Goal: Information Seeking & Learning: Learn about a topic

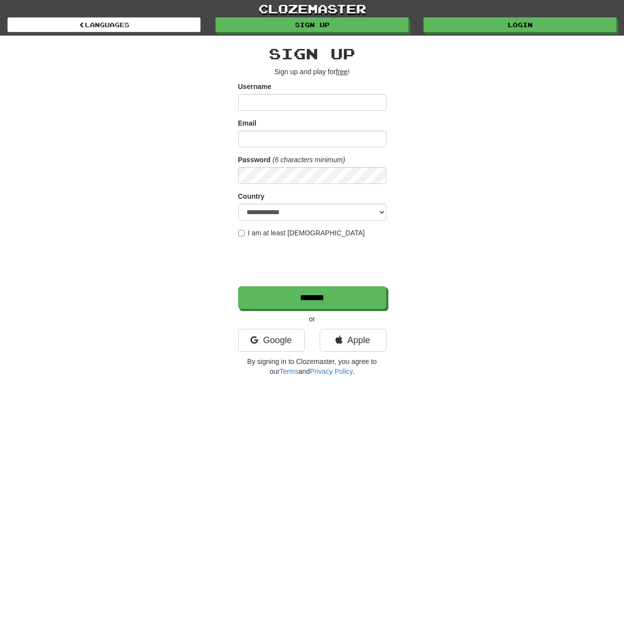
click at [475, 100] on div "**********" at bounding box center [312, 208] width 578 height 345
click at [506, 19] on link "Login" at bounding box center [520, 25] width 193 height 15
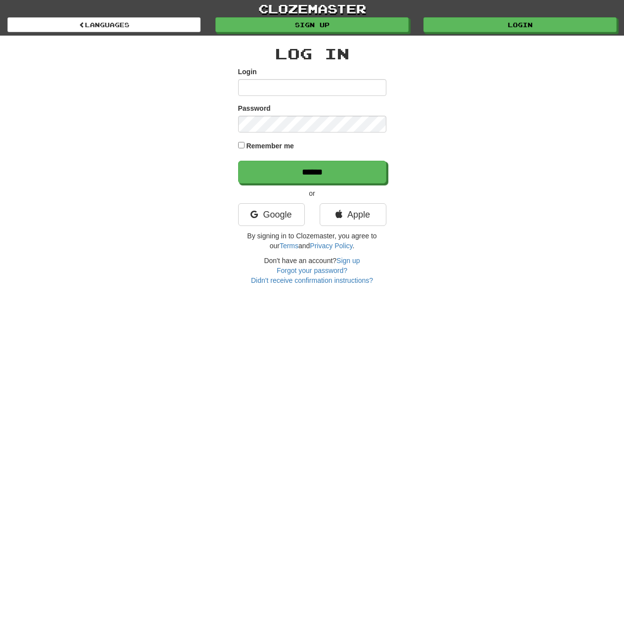
click at [325, 95] on input "Login" at bounding box center [312, 87] width 148 height 17
click at [326, 86] on input "Login" at bounding box center [312, 87] width 148 height 17
drag, startPoint x: 455, startPoint y: 125, endPoint x: 388, endPoint y: 171, distance: 81.0
click at [454, 127] on div "Log In Login Password Remember me ****** or Google Apple By signing in to Cloze…" at bounding box center [312, 161] width 578 height 250
click at [265, 216] on link "Google" at bounding box center [271, 214] width 67 height 23
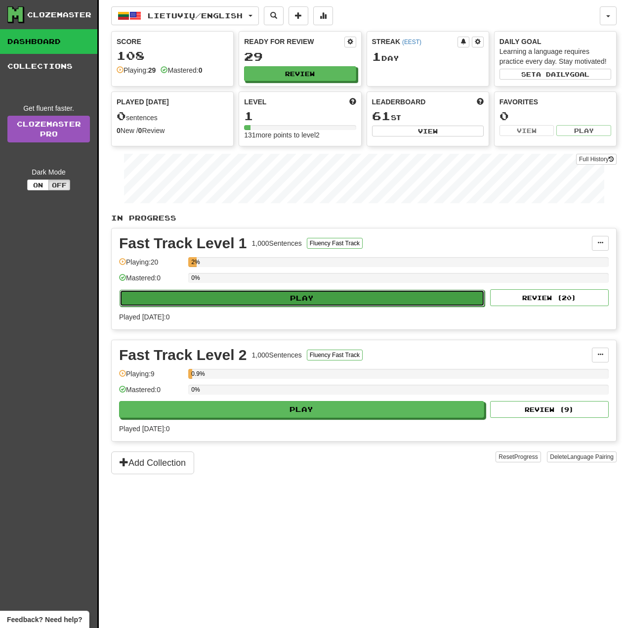
click at [328, 296] on button "Play" at bounding box center [302, 298] width 365 height 17
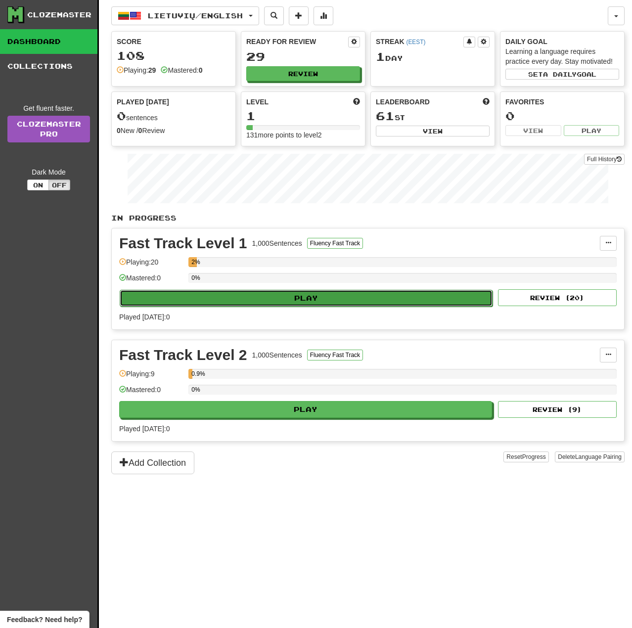
select select "**"
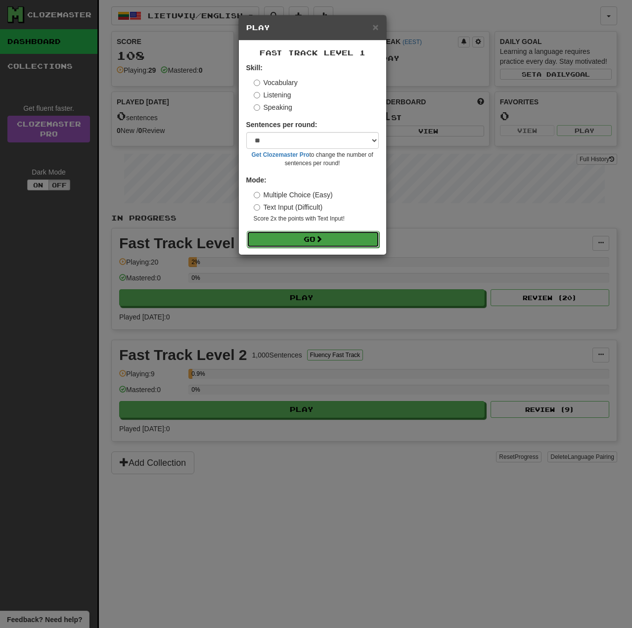
click at [330, 237] on button "Go" at bounding box center [313, 239] width 132 height 17
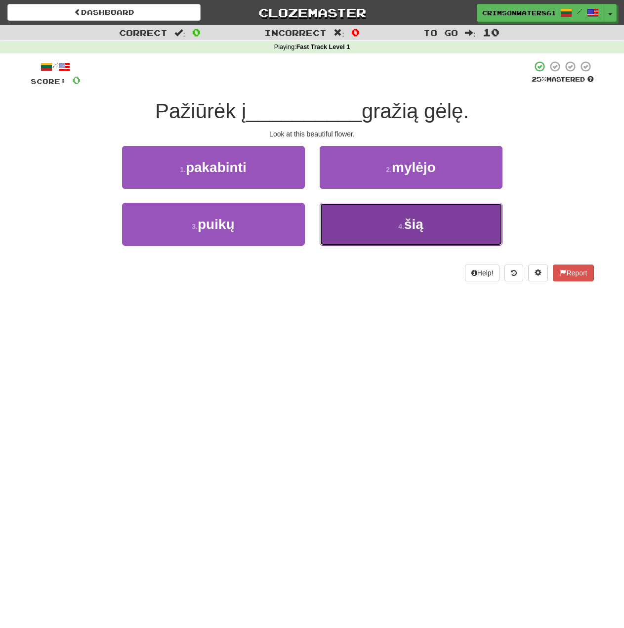
click at [426, 225] on button "4 . šią" at bounding box center [411, 224] width 183 height 43
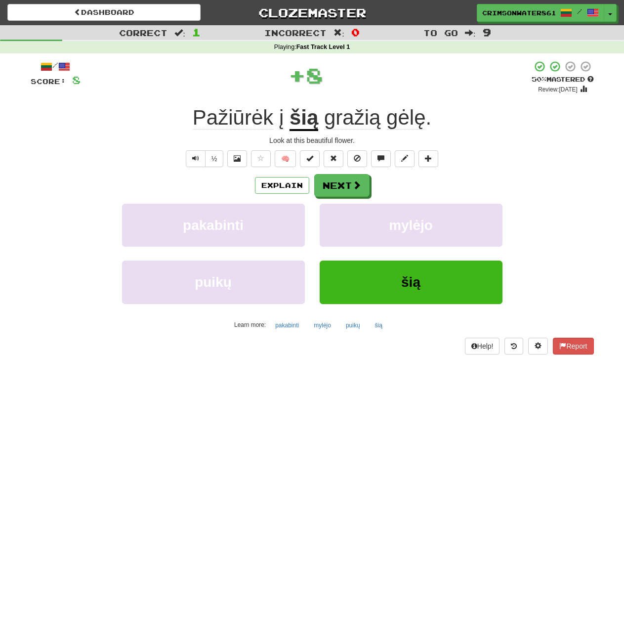
click at [539, 204] on div "pakabinti mylėjo" at bounding box center [312, 232] width 593 height 57
click at [545, 176] on div "Explain Next" at bounding box center [312, 185] width 563 height 23
click at [346, 182] on button "Next" at bounding box center [342, 185] width 55 height 23
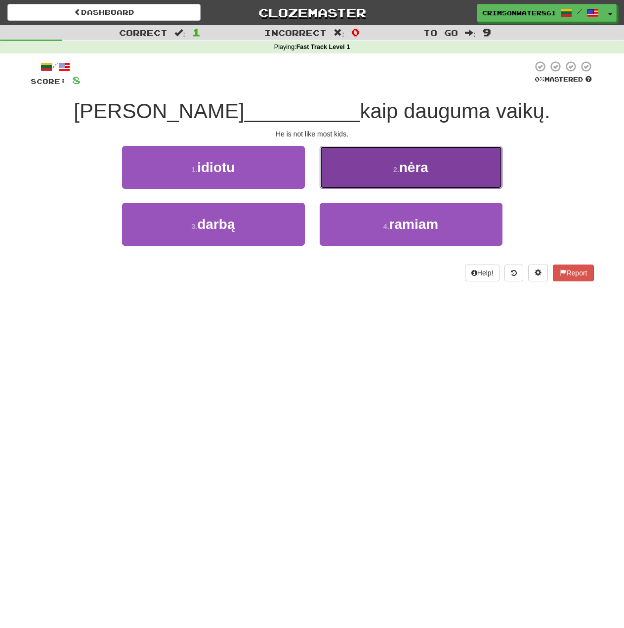
click at [408, 174] on span "nėra" at bounding box center [413, 167] width 29 height 15
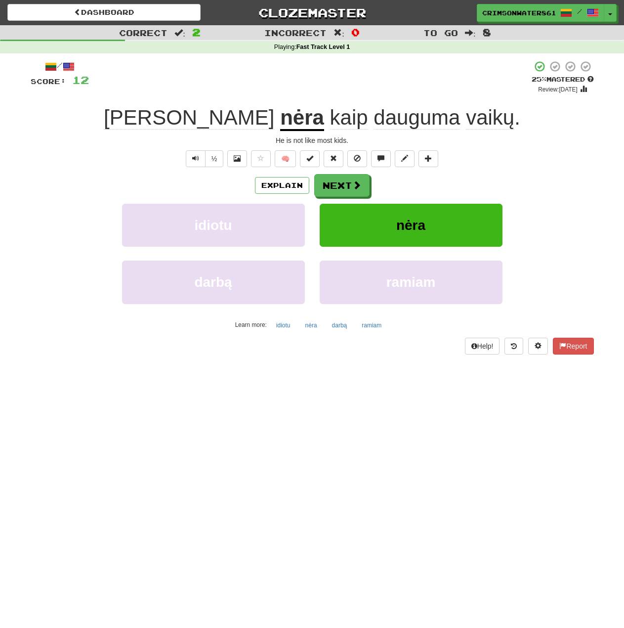
click at [565, 202] on div "Explain Next idiotu nėra darbą ramiam Learn more: idiotu nėra darbą ramiam" at bounding box center [312, 253] width 563 height 159
click at [350, 188] on button "Next" at bounding box center [342, 185] width 55 height 23
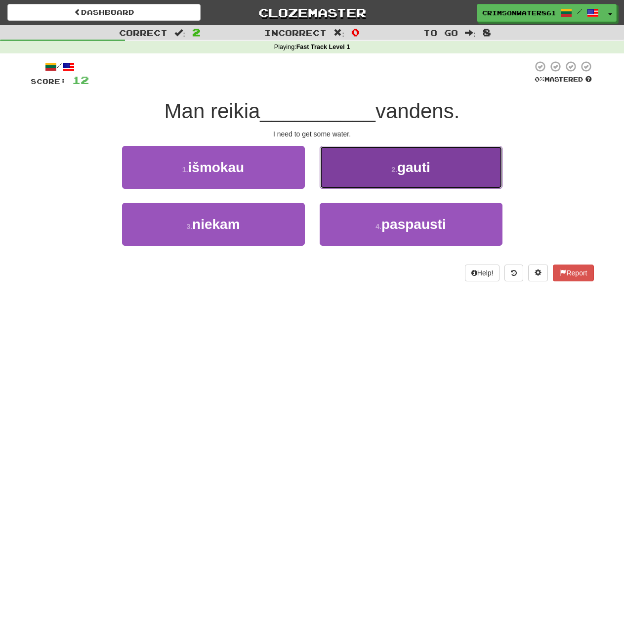
click at [423, 181] on button "2 . gauti" at bounding box center [411, 167] width 183 height 43
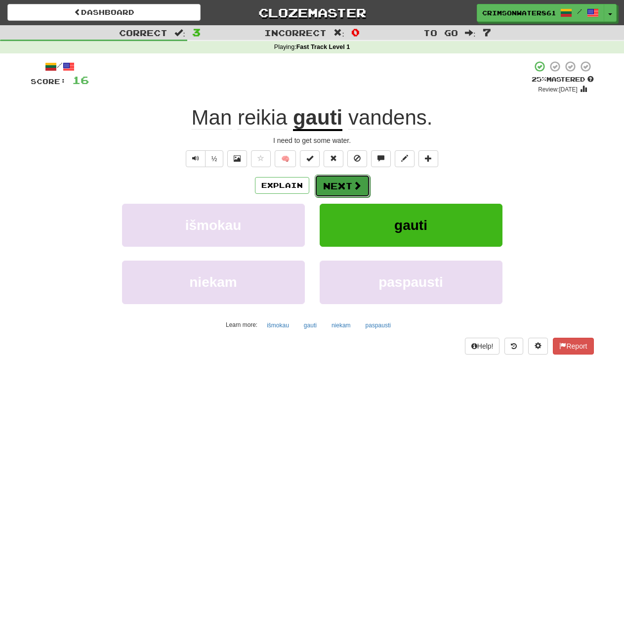
click at [351, 184] on button "Next" at bounding box center [342, 185] width 55 height 23
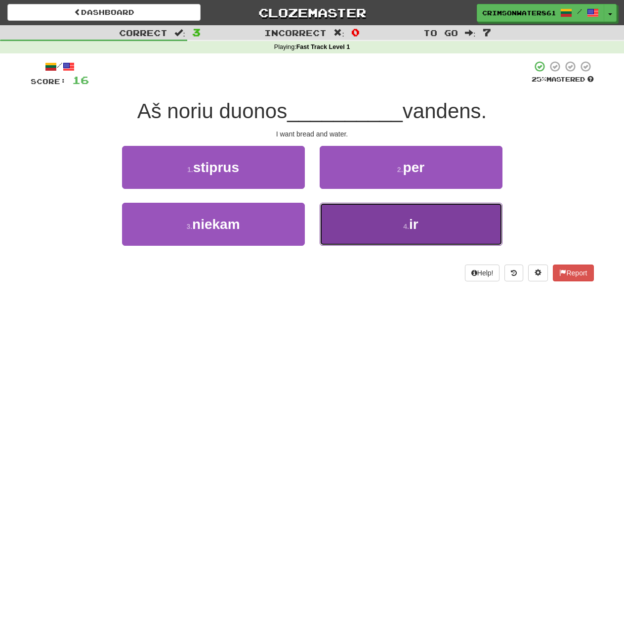
click at [427, 217] on button "4 . ir" at bounding box center [411, 224] width 183 height 43
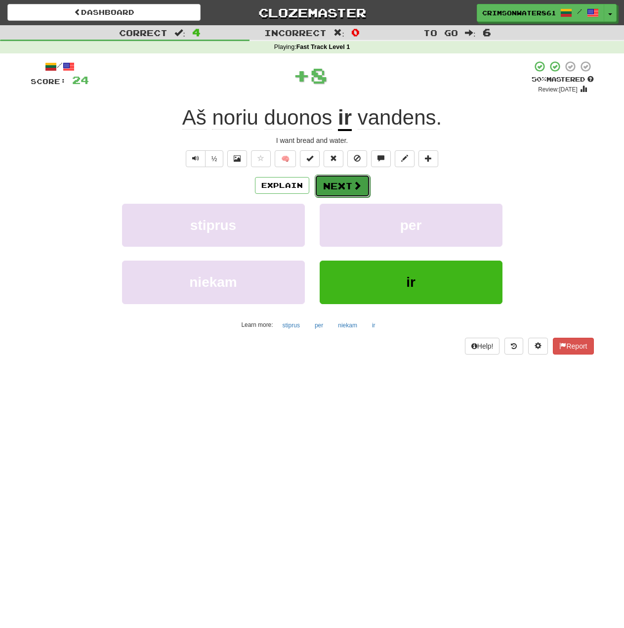
click at [348, 184] on button "Next" at bounding box center [342, 185] width 55 height 23
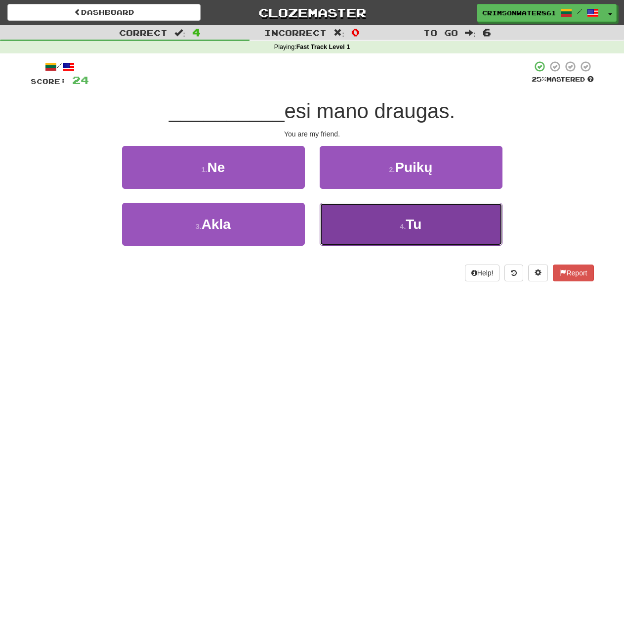
click at [428, 216] on button "4 . Tu" at bounding box center [411, 224] width 183 height 43
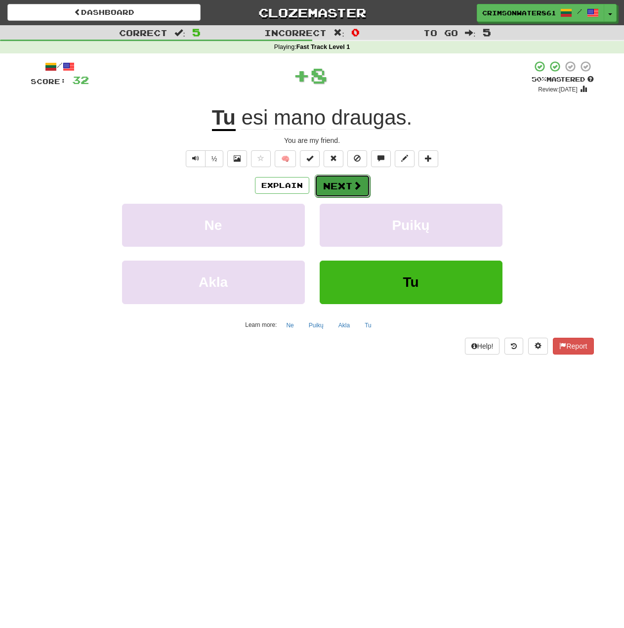
click at [345, 185] on button "Next" at bounding box center [342, 185] width 55 height 23
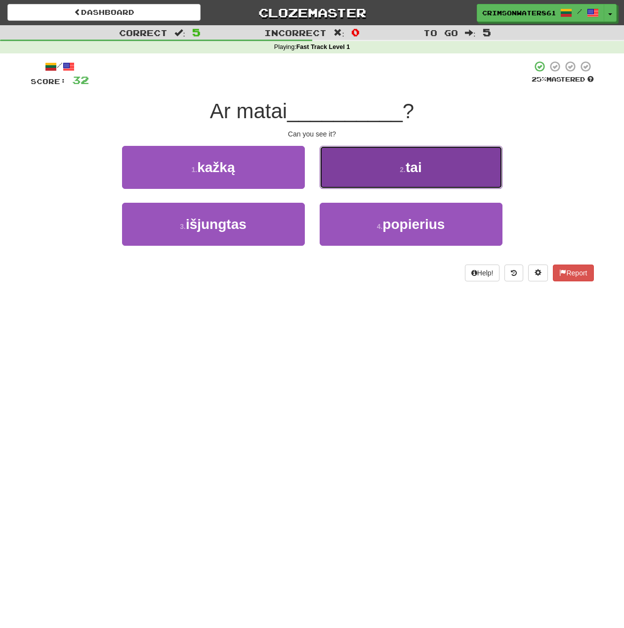
click at [444, 180] on button "2 . tai" at bounding box center [411, 167] width 183 height 43
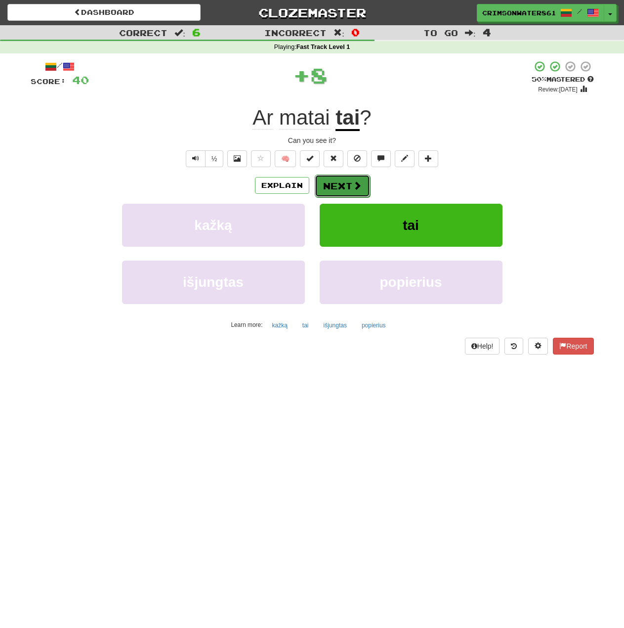
click at [358, 181] on span at bounding box center [357, 185] width 9 height 9
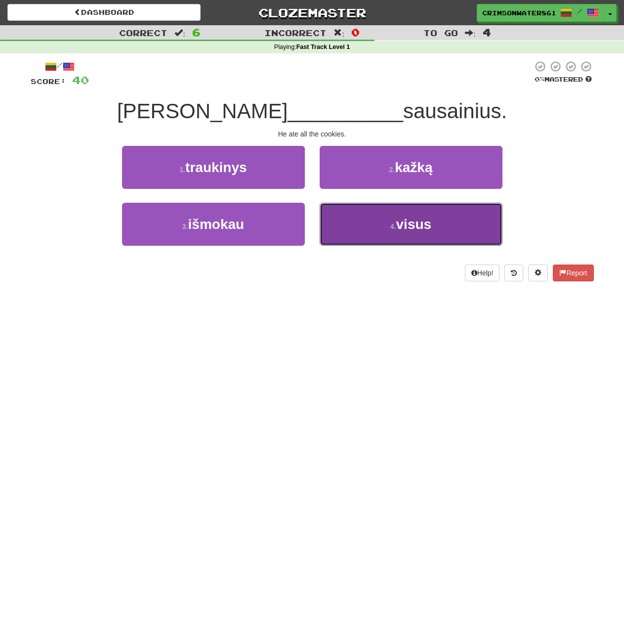
click at [431, 219] on span "visus" at bounding box center [414, 223] width 36 height 15
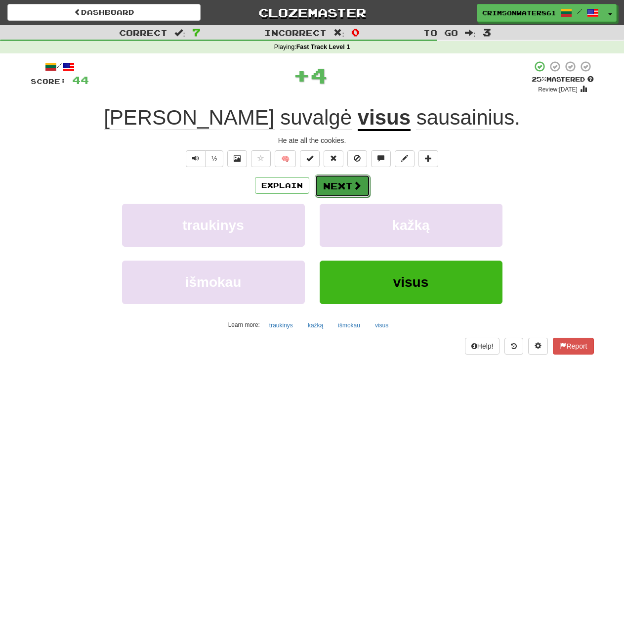
click at [358, 189] on span at bounding box center [357, 185] width 9 height 9
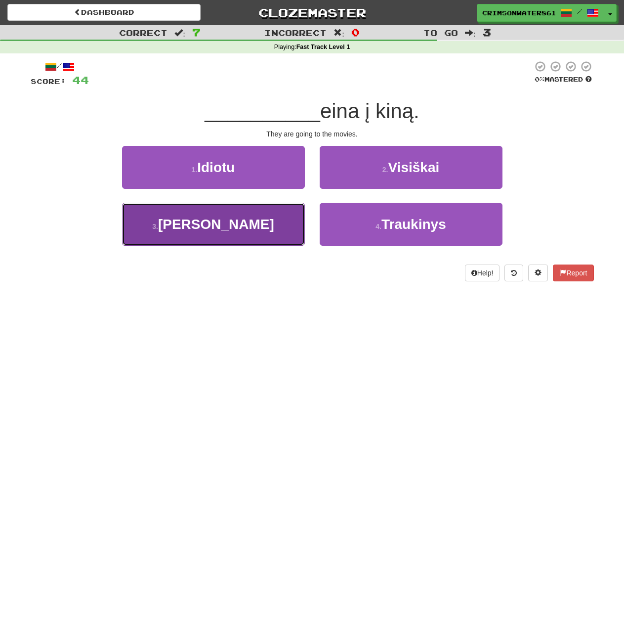
click at [238, 231] on button "3 . Jie" at bounding box center [213, 224] width 183 height 43
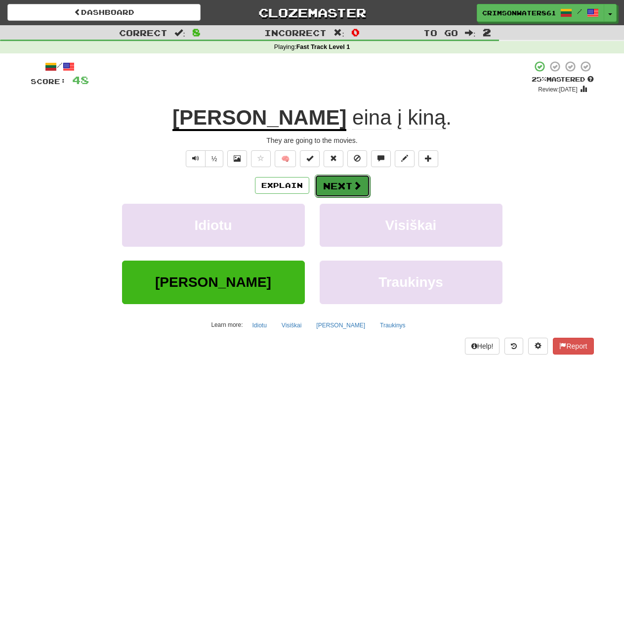
click at [338, 181] on button "Next" at bounding box center [342, 185] width 55 height 23
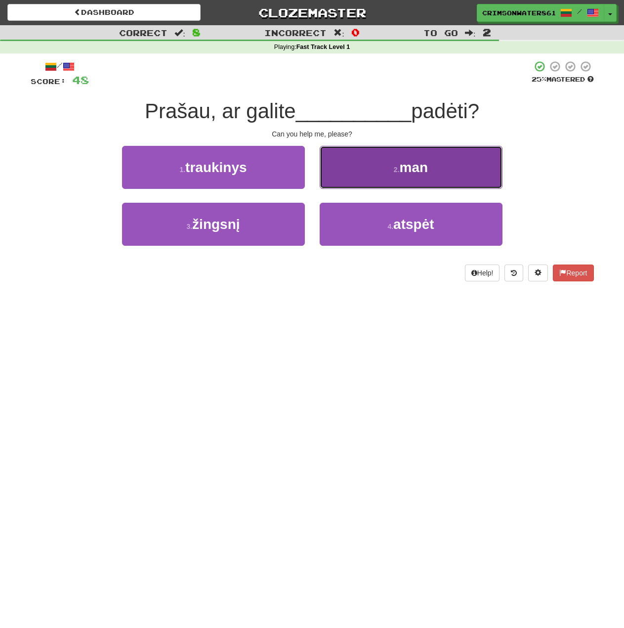
click at [398, 175] on button "2 . man" at bounding box center [411, 167] width 183 height 43
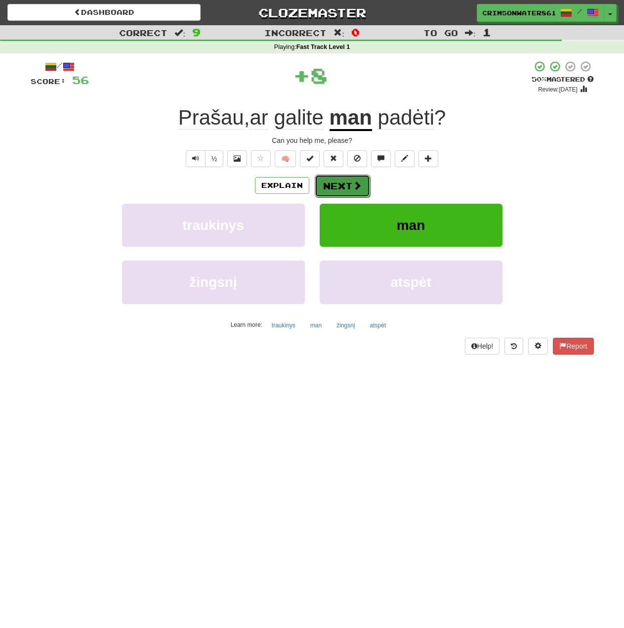
click at [343, 190] on button "Next" at bounding box center [342, 185] width 55 height 23
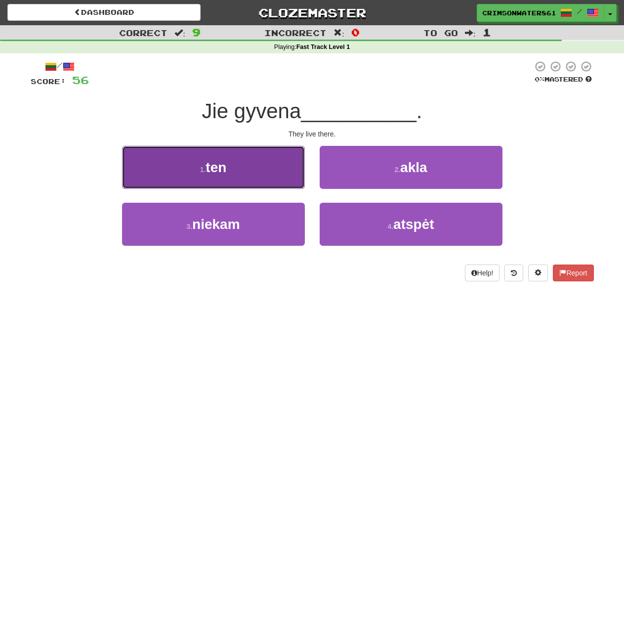
click at [242, 170] on button "1 . ten" at bounding box center [213, 167] width 183 height 43
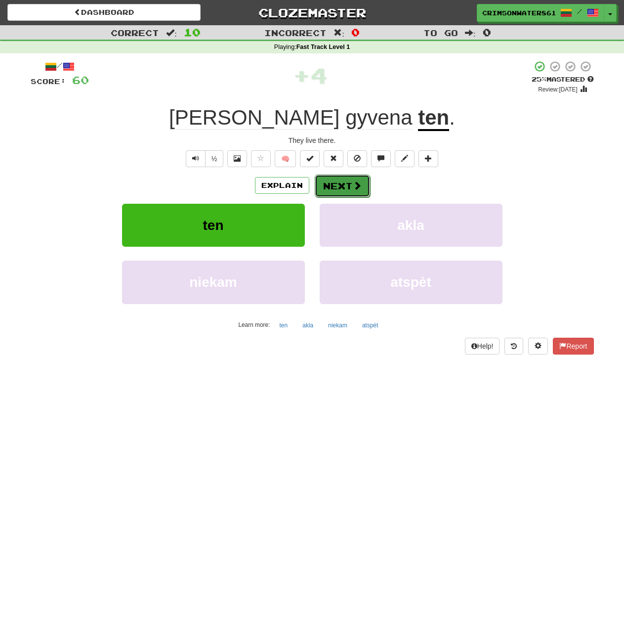
click at [353, 183] on span at bounding box center [357, 185] width 9 height 9
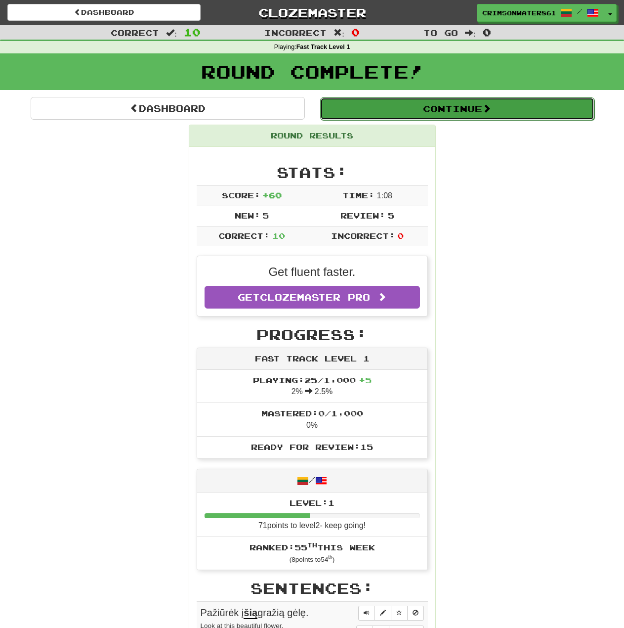
click at [456, 117] on button "Continue" at bounding box center [457, 108] width 274 height 23
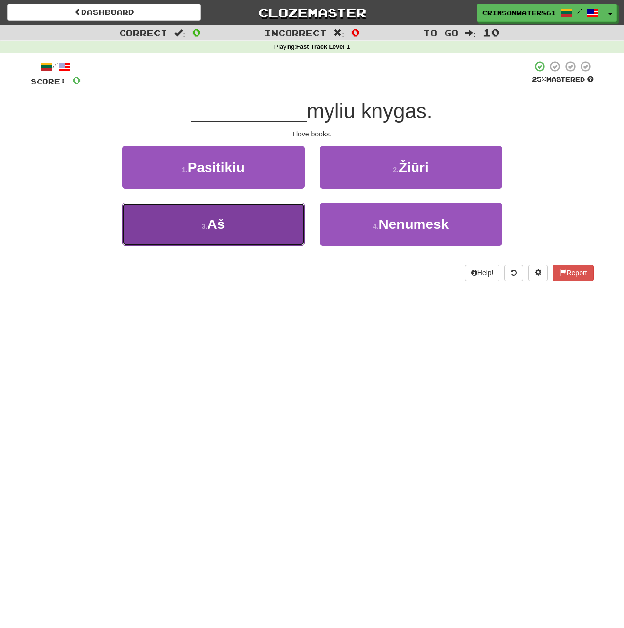
click at [257, 231] on button "3 . Aš" at bounding box center [213, 224] width 183 height 43
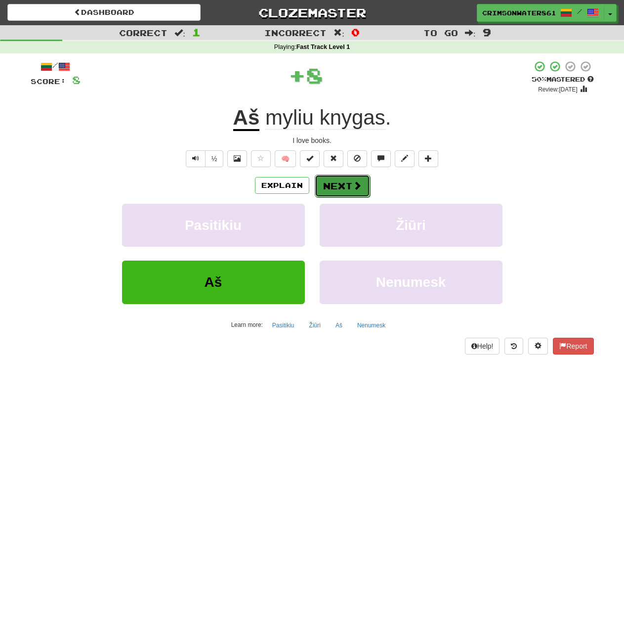
click at [346, 184] on button "Next" at bounding box center [342, 185] width 55 height 23
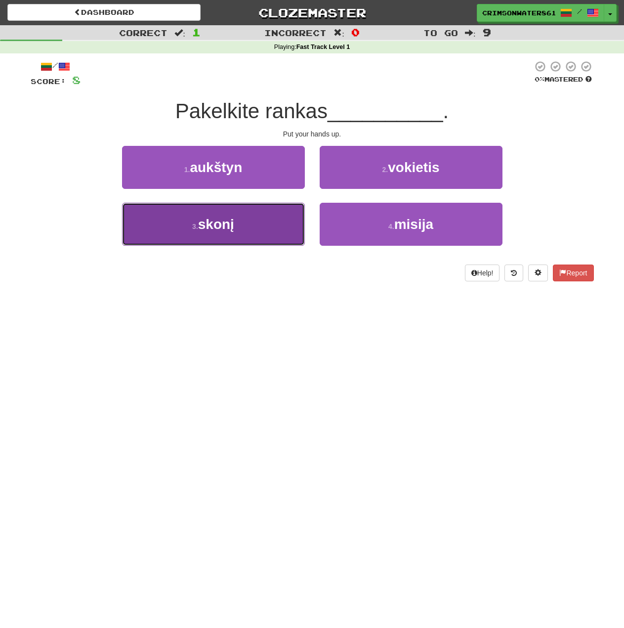
click at [271, 222] on button "3 . skonį" at bounding box center [213, 224] width 183 height 43
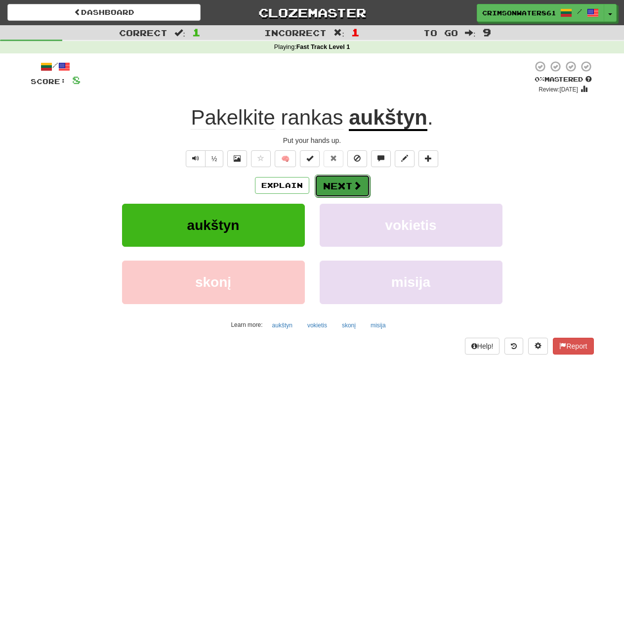
click at [340, 184] on button "Next" at bounding box center [342, 185] width 55 height 23
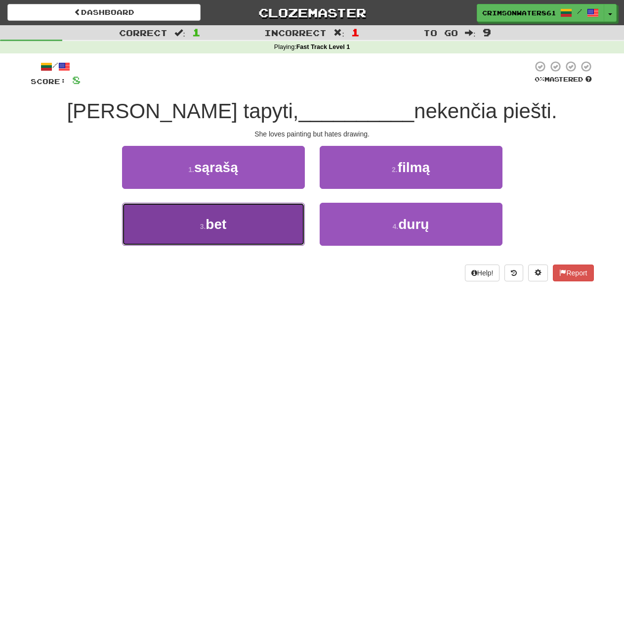
click at [224, 224] on span "bet" at bounding box center [216, 223] width 21 height 15
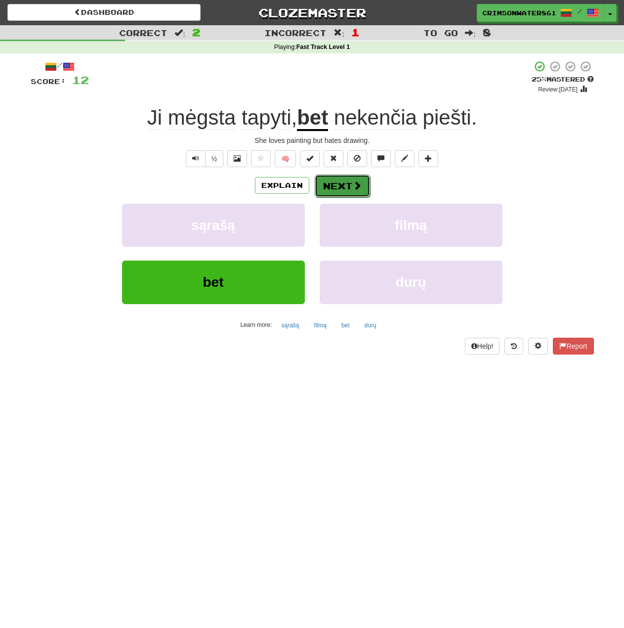
click at [349, 186] on button "Next" at bounding box center [342, 185] width 55 height 23
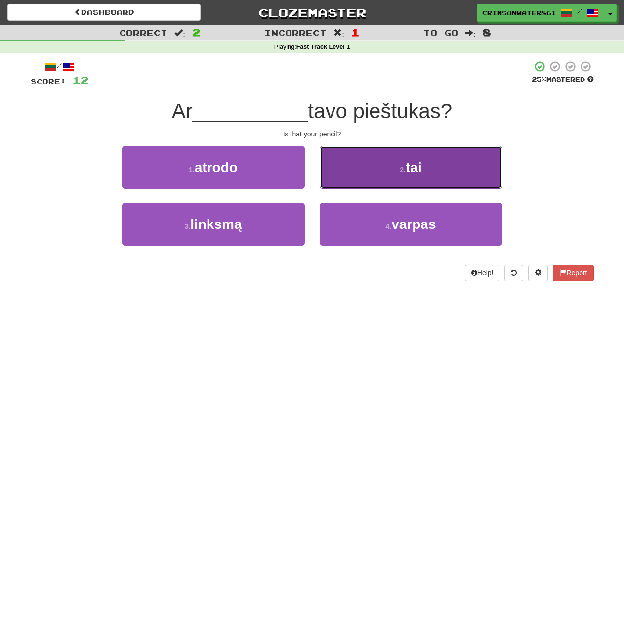
click at [445, 169] on button "2 . tai" at bounding box center [411, 167] width 183 height 43
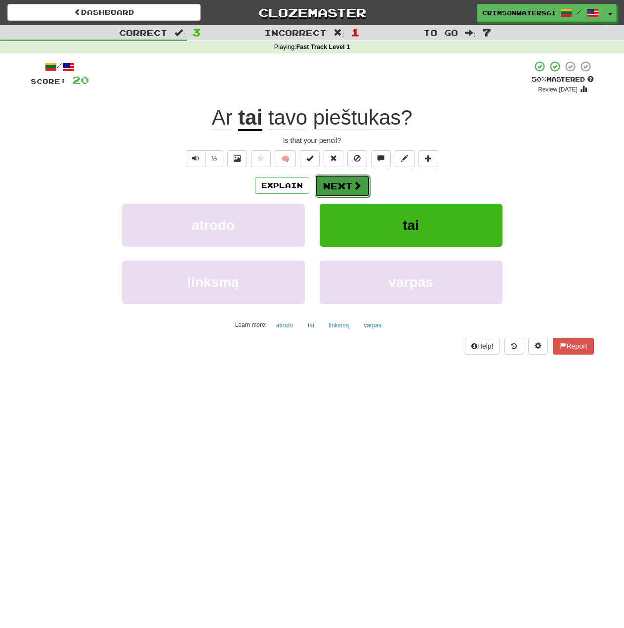
click at [358, 183] on span at bounding box center [357, 185] width 9 height 9
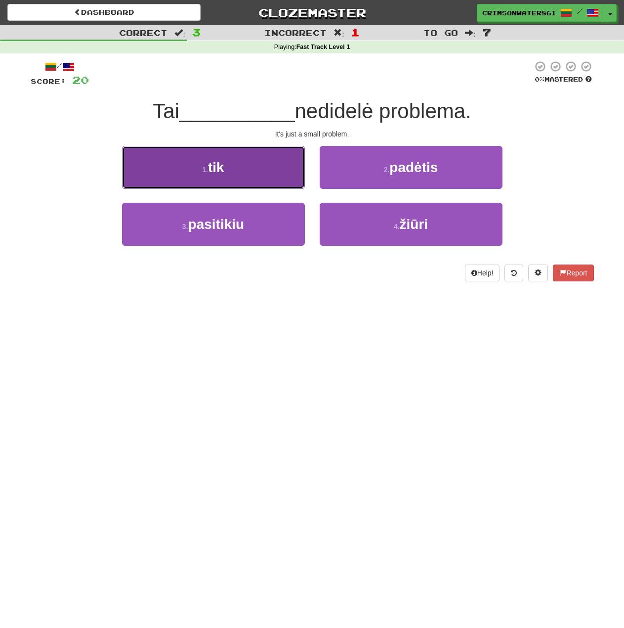
click at [288, 170] on button "1 . tik" at bounding box center [213, 167] width 183 height 43
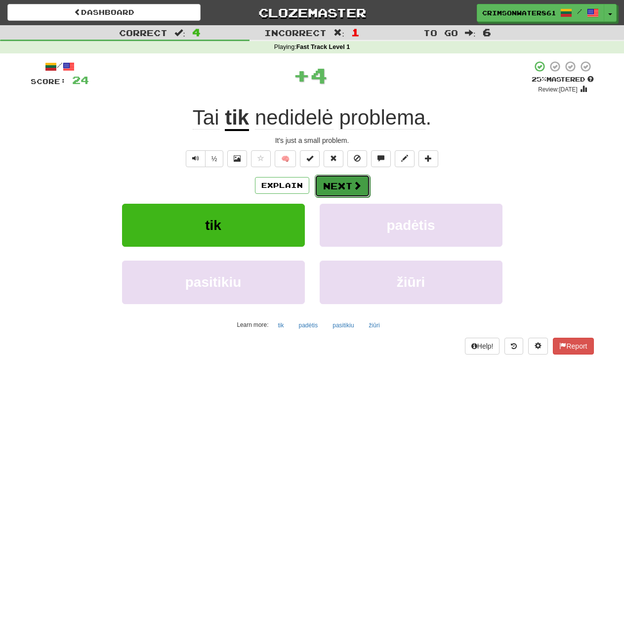
click at [353, 186] on span at bounding box center [357, 185] width 9 height 9
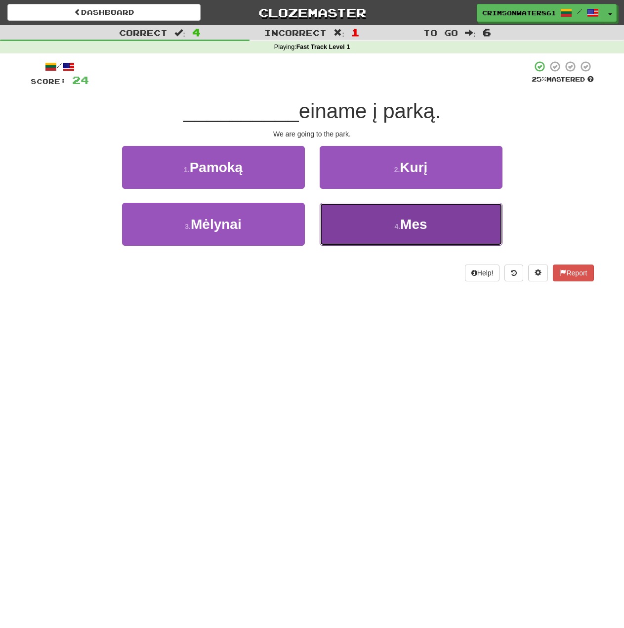
click at [391, 226] on button "4 . Mes" at bounding box center [411, 224] width 183 height 43
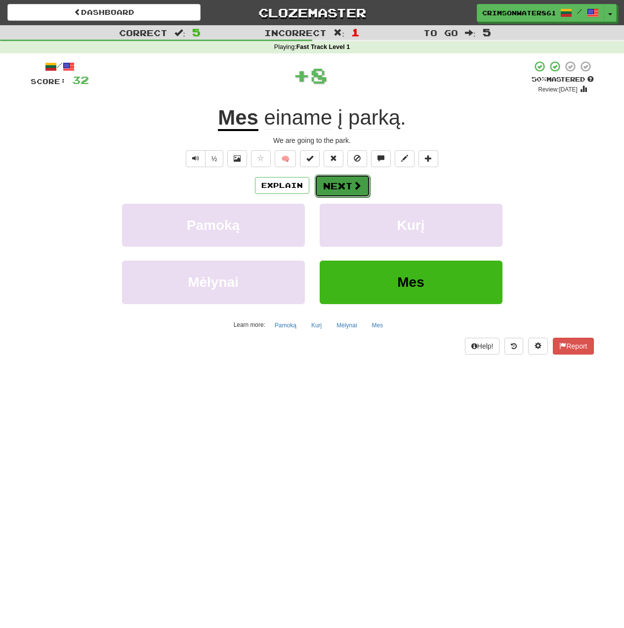
click at [347, 187] on button "Next" at bounding box center [342, 185] width 55 height 23
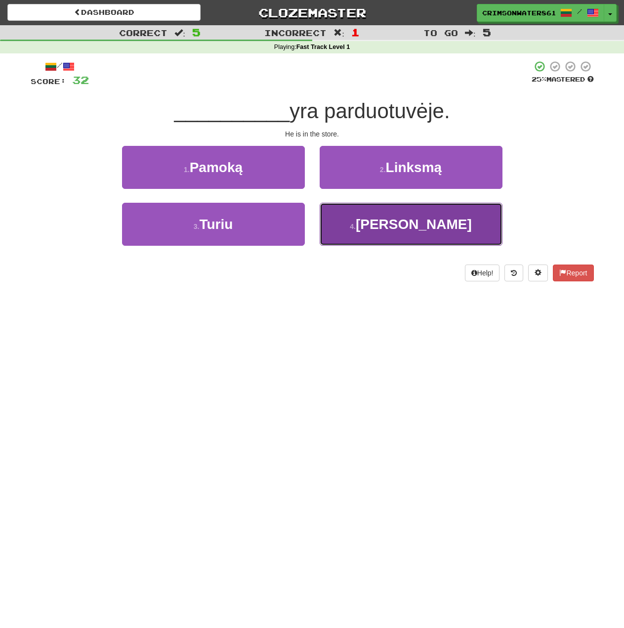
click at [426, 229] on button "4 . Jis" at bounding box center [411, 224] width 183 height 43
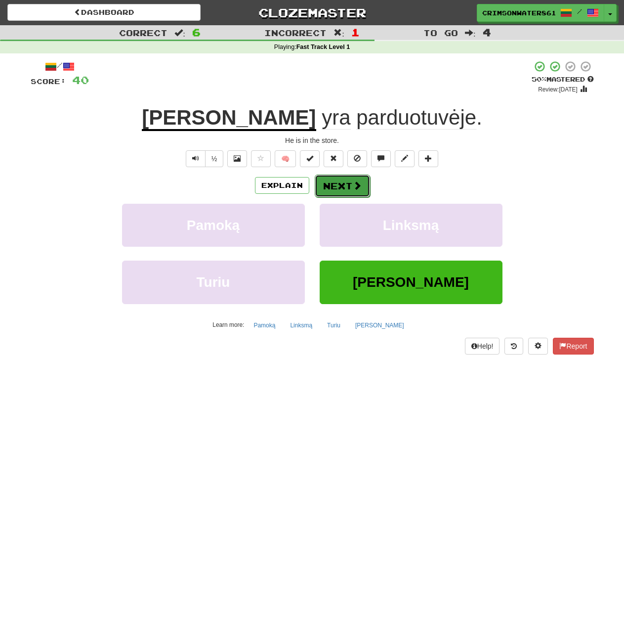
click at [359, 181] on span at bounding box center [357, 185] width 9 height 9
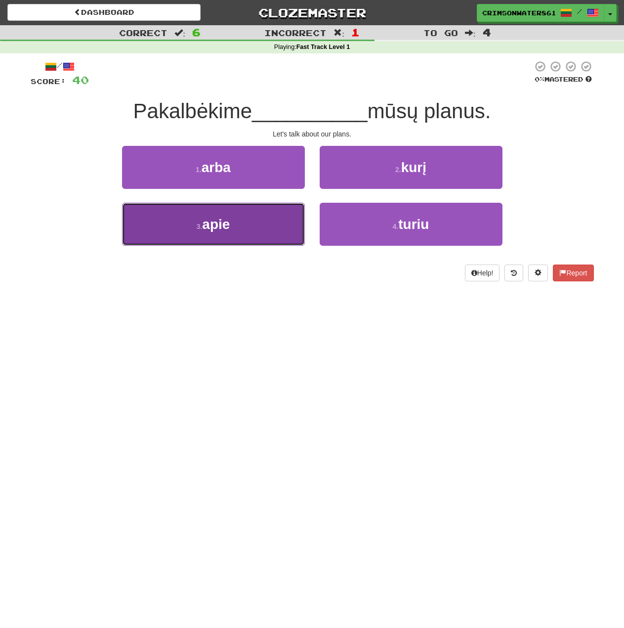
click at [272, 223] on button "3 . apie" at bounding box center [213, 224] width 183 height 43
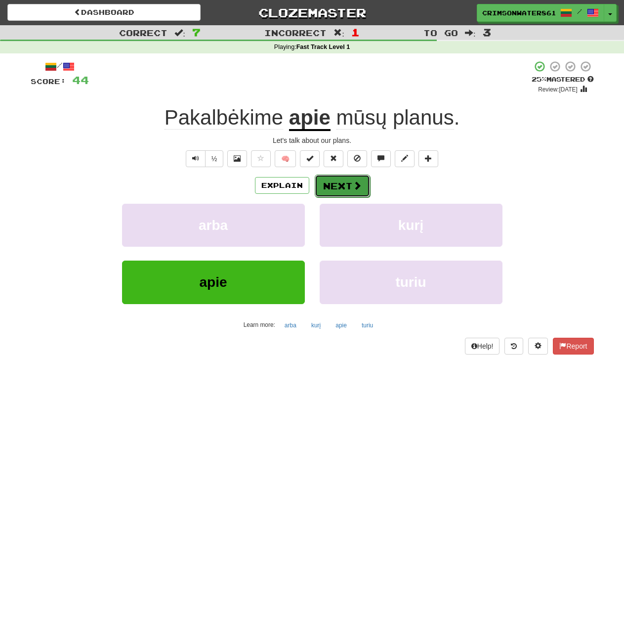
click at [355, 184] on span at bounding box center [357, 185] width 9 height 9
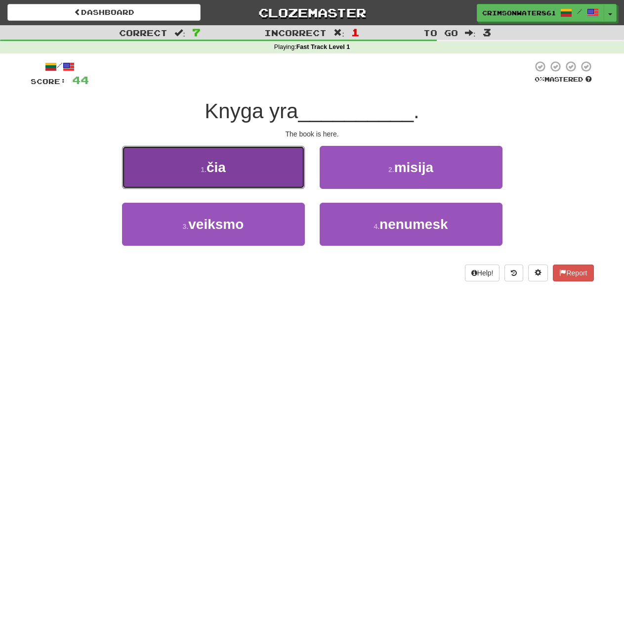
click at [212, 170] on span "čia" at bounding box center [216, 167] width 19 height 15
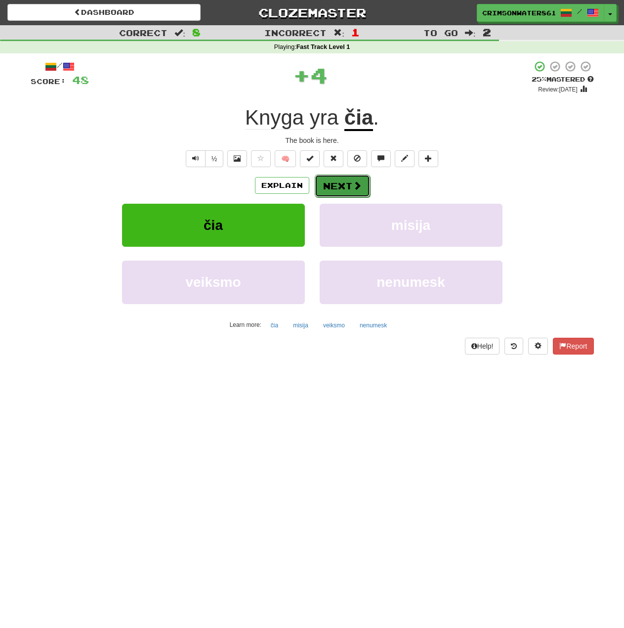
click at [357, 183] on span at bounding box center [357, 185] width 9 height 9
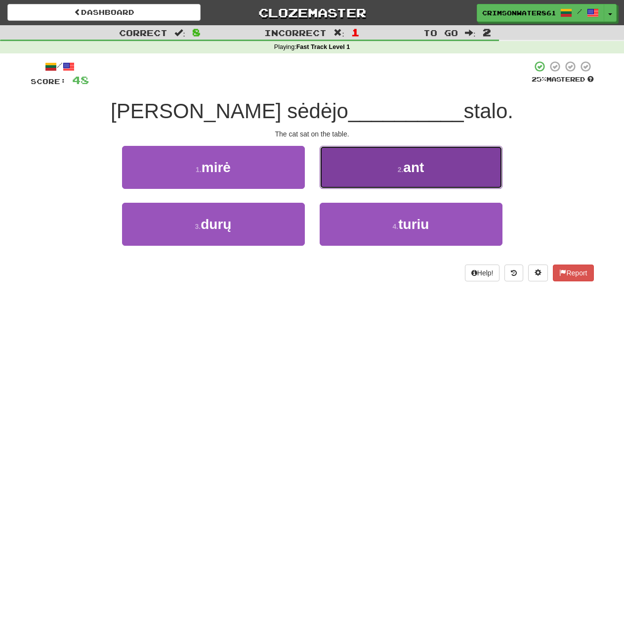
click at [397, 175] on button "2 . ant" at bounding box center [411, 167] width 183 height 43
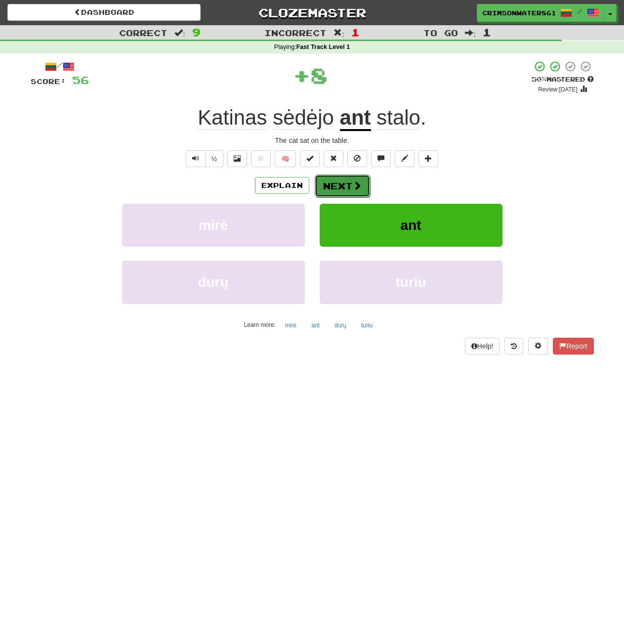
click at [368, 185] on button "Next" at bounding box center [342, 185] width 55 height 23
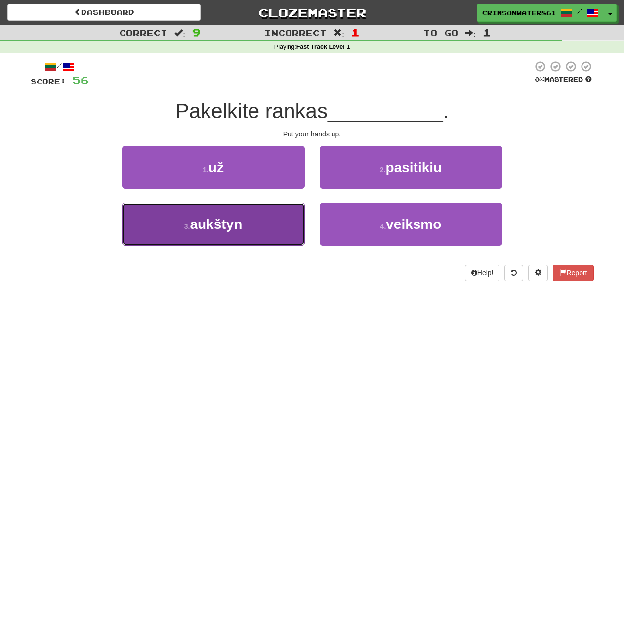
click at [233, 233] on button "3 . aukštyn" at bounding box center [213, 224] width 183 height 43
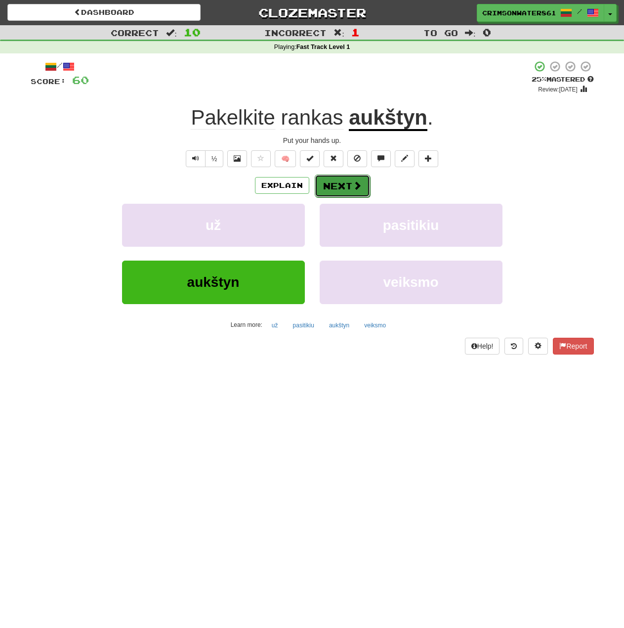
click at [348, 183] on button "Next" at bounding box center [342, 185] width 55 height 23
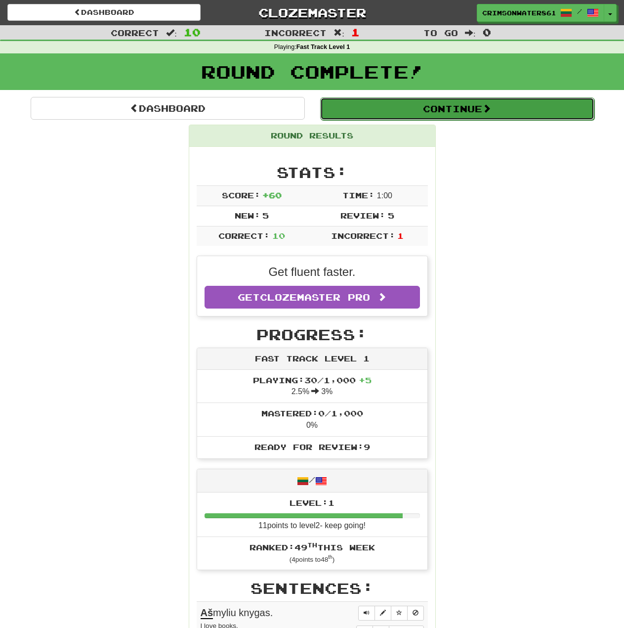
click at [443, 112] on button "Continue" at bounding box center [457, 108] width 274 height 23
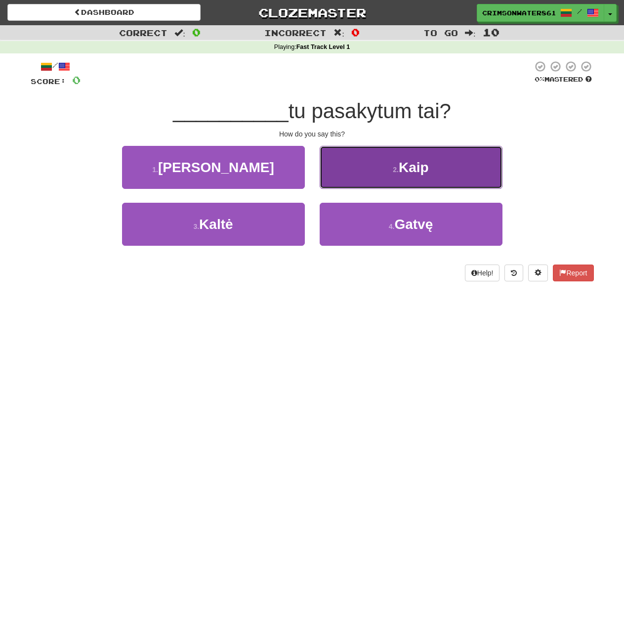
click at [458, 180] on button "2 . Kaip" at bounding box center [411, 167] width 183 height 43
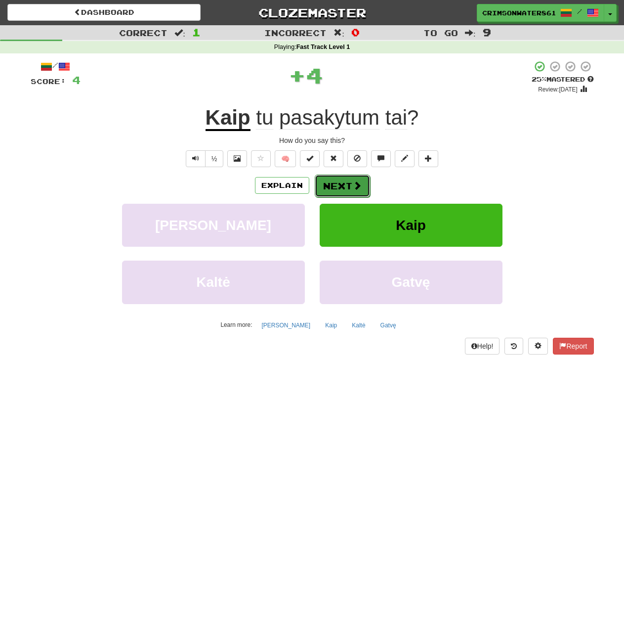
click at [352, 179] on button "Next" at bounding box center [342, 185] width 55 height 23
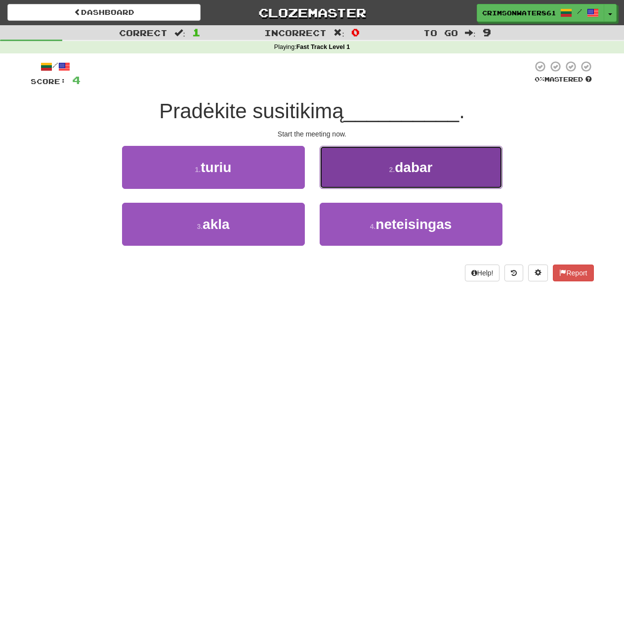
click at [420, 176] on button "2 . dabar" at bounding box center [411, 167] width 183 height 43
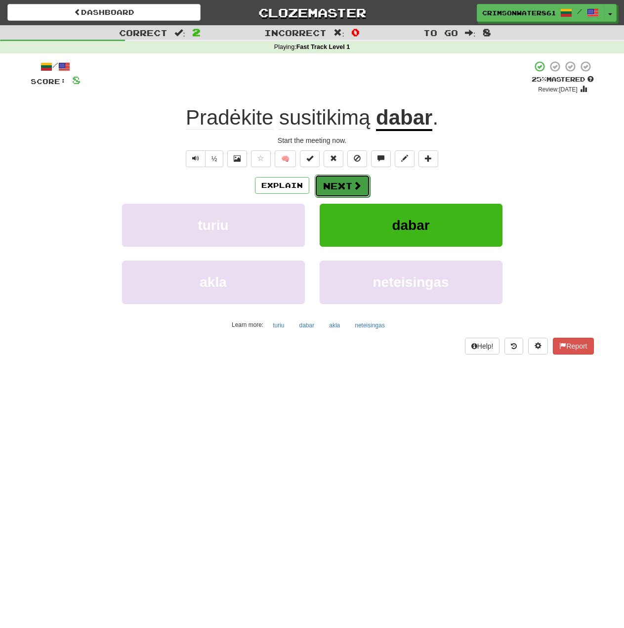
click at [358, 186] on span at bounding box center [357, 185] width 9 height 9
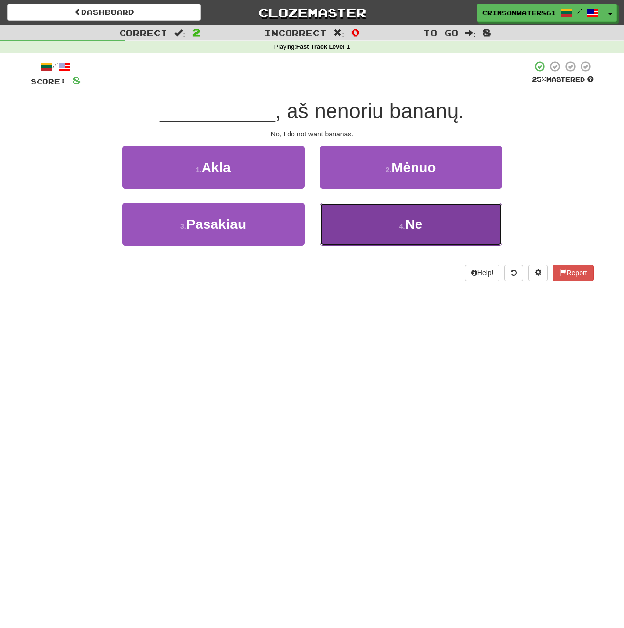
click at [419, 208] on button "4 . Ne" at bounding box center [411, 224] width 183 height 43
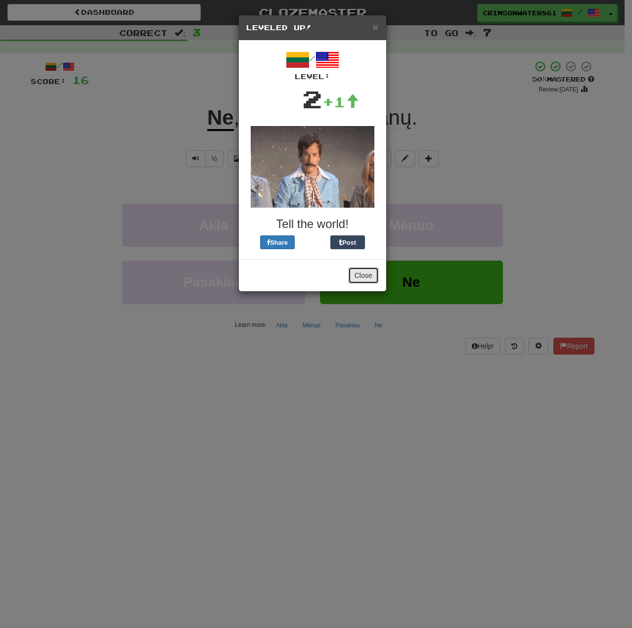
click at [364, 274] on button "Close" at bounding box center [363, 275] width 31 height 17
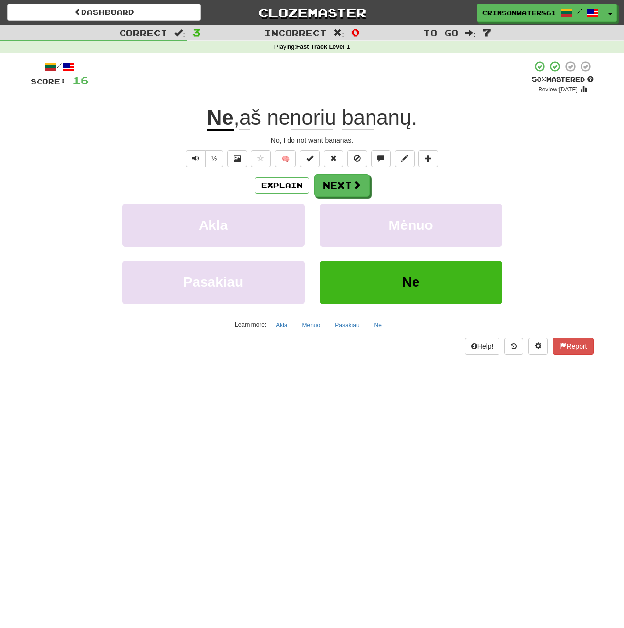
click at [546, 133] on div "/ Score: 16 + 8 50 % Mastered Review: 2025-08-25 Ne , aš nenoriu bananų . No, I…" at bounding box center [312, 207] width 563 height 294
click at [358, 181] on span at bounding box center [357, 185] width 9 height 9
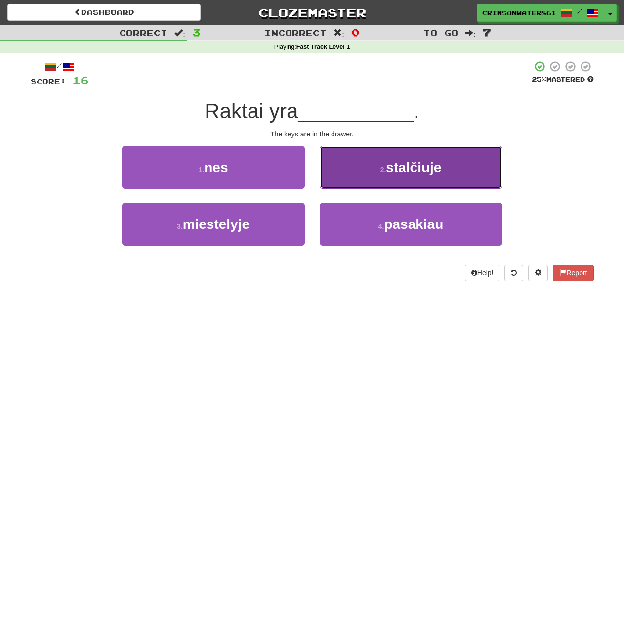
click at [454, 166] on button "2 . stalčiuje" at bounding box center [411, 167] width 183 height 43
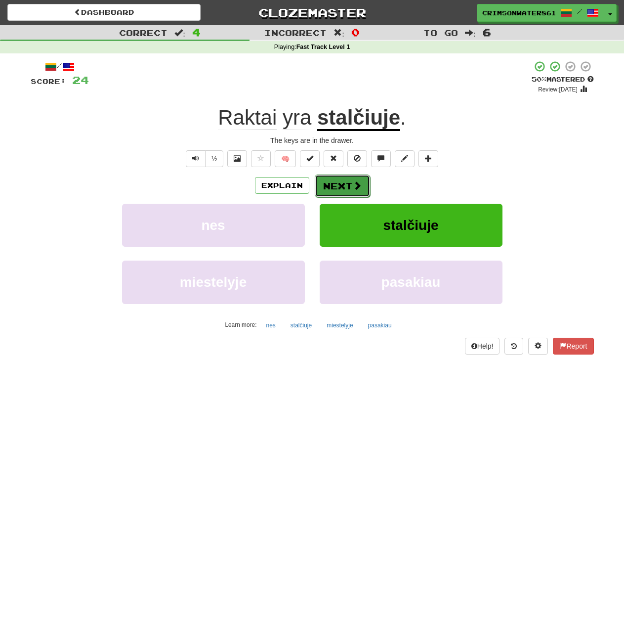
click at [351, 179] on button "Next" at bounding box center [342, 185] width 55 height 23
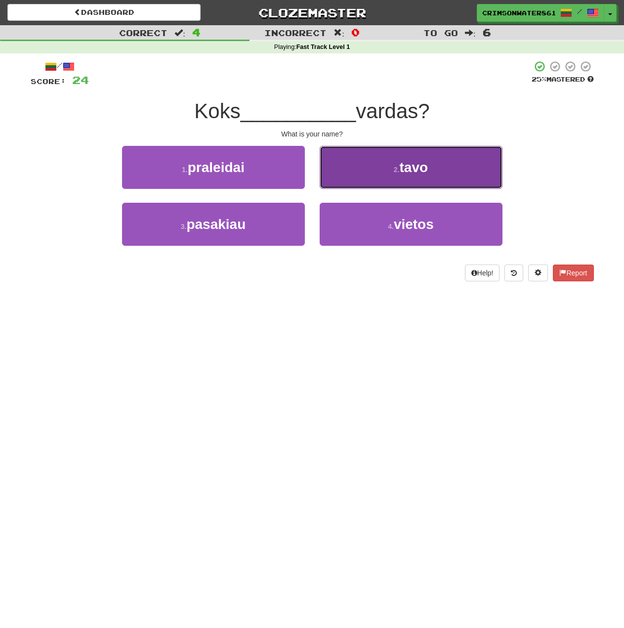
click at [434, 167] on button "2 . tavo" at bounding box center [411, 167] width 183 height 43
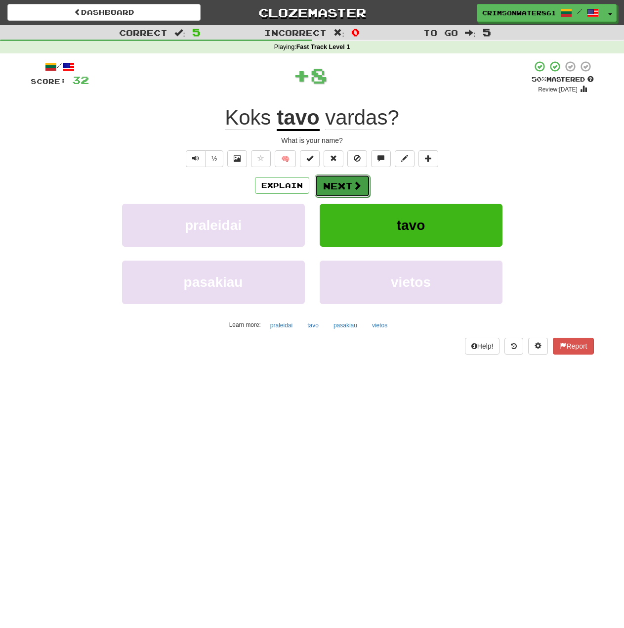
click at [354, 181] on span at bounding box center [357, 185] width 9 height 9
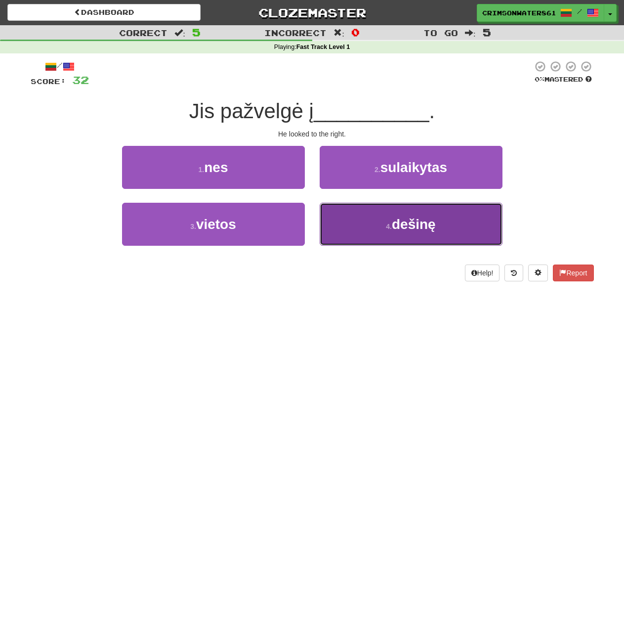
click at [439, 233] on button "4 . dešinę" at bounding box center [411, 224] width 183 height 43
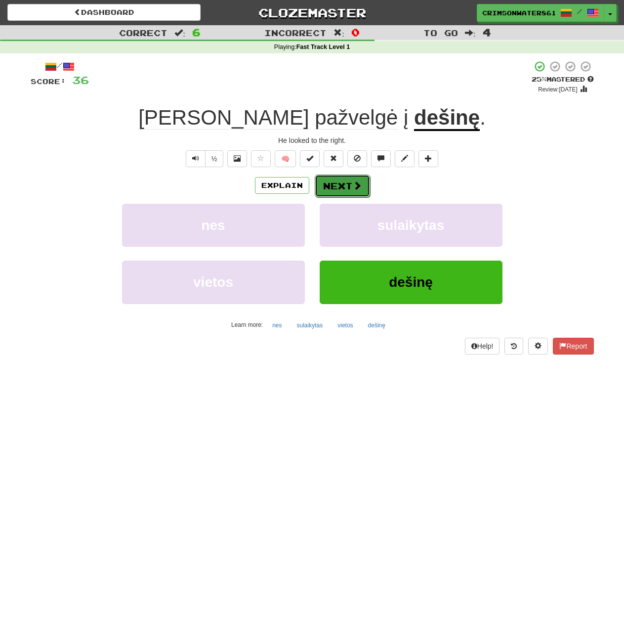
click at [353, 185] on span at bounding box center [357, 185] width 9 height 9
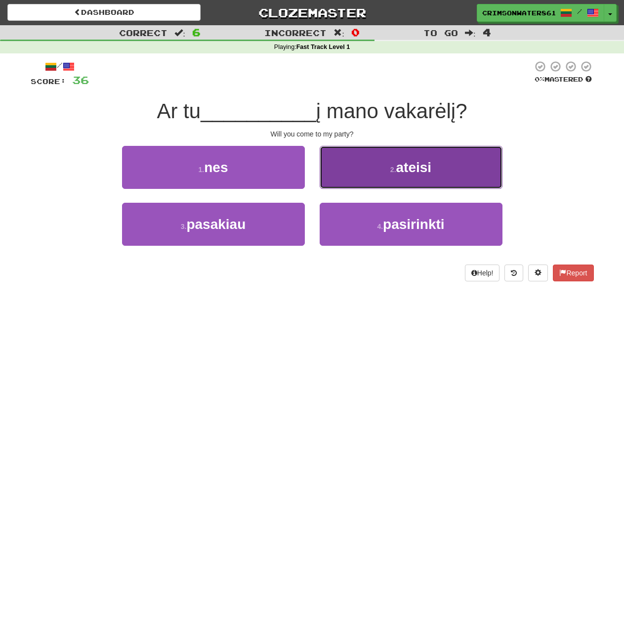
click at [467, 169] on button "2 . ateisi" at bounding box center [411, 167] width 183 height 43
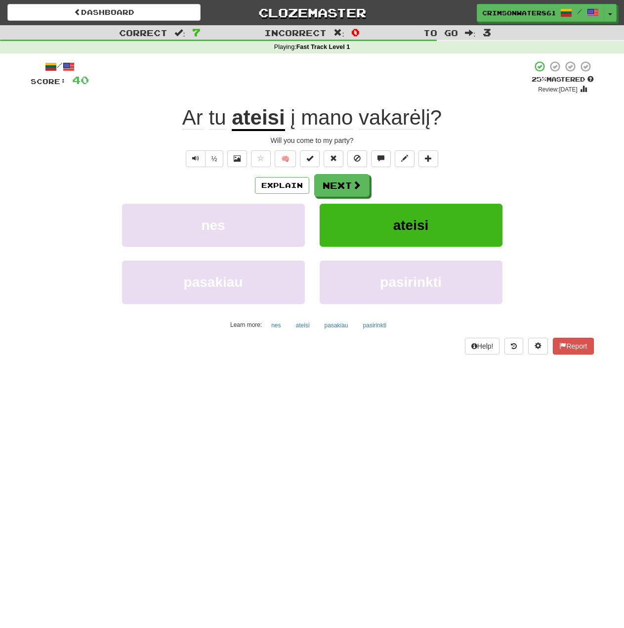
click at [519, 123] on div "Ar tu ateisi į mano vakarėlį ?" at bounding box center [312, 117] width 563 height 27
click at [359, 190] on span at bounding box center [357, 185] width 9 height 9
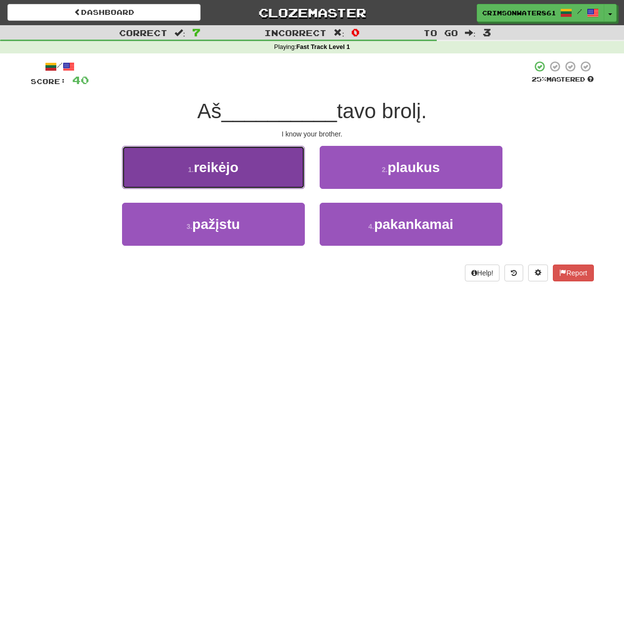
click at [249, 168] on button "1 . reikėjo" at bounding box center [213, 167] width 183 height 43
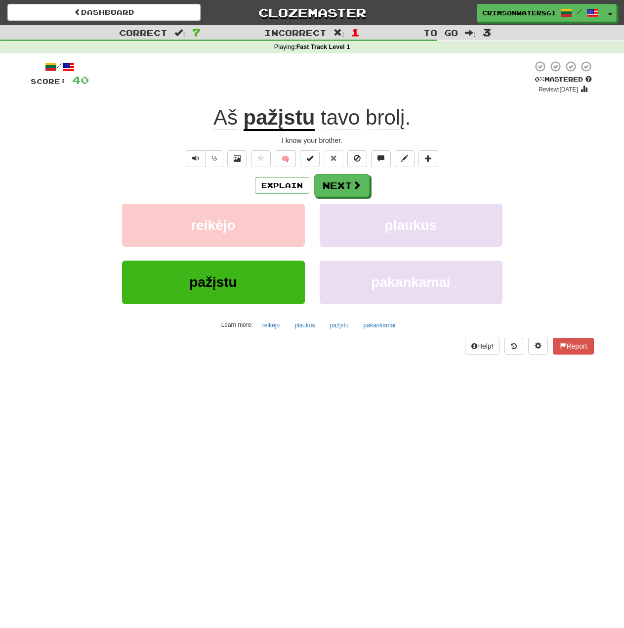
click at [532, 145] on div "I know your brother." at bounding box center [312, 140] width 563 height 10
click at [355, 185] on span at bounding box center [357, 185] width 9 height 9
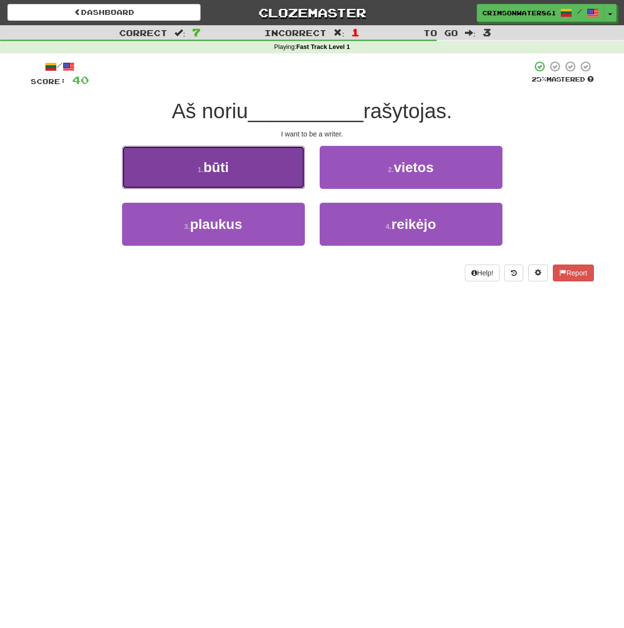
click at [260, 177] on button "1 . būti" at bounding box center [213, 167] width 183 height 43
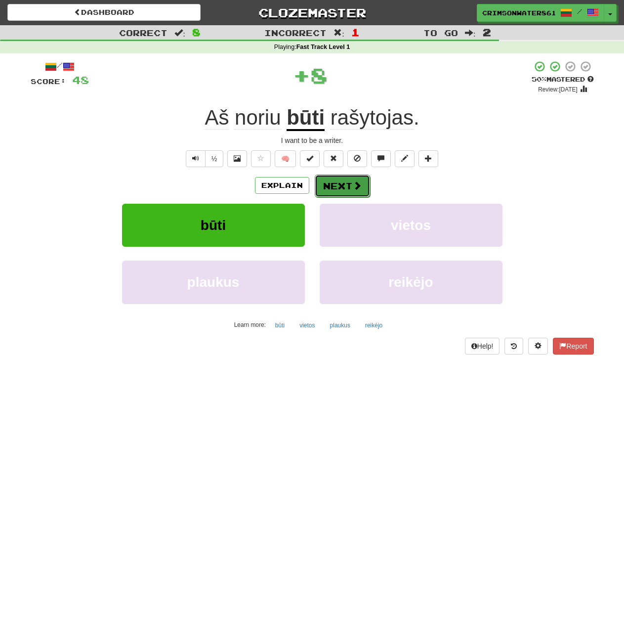
click at [349, 186] on button "Next" at bounding box center [342, 185] width 55 height 23
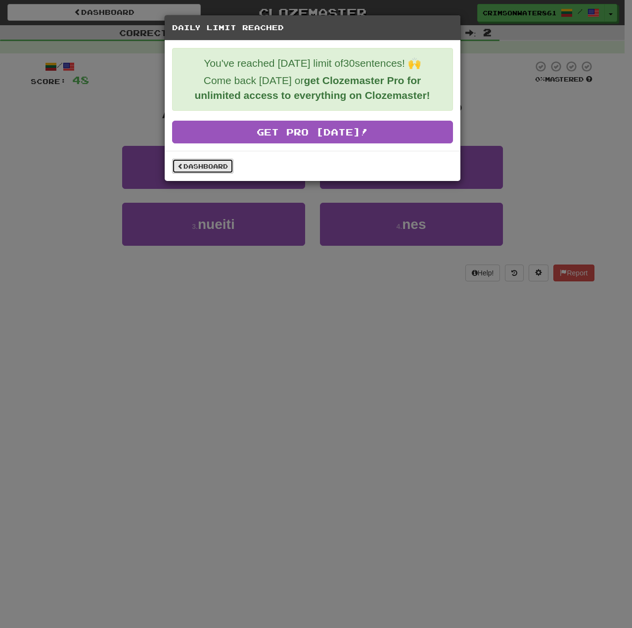
click at [200, 167] on link "Dashboard" at bounding box center [202, 166] width 61 height 15
